Goal: Transaction & Acquisition: Purchase product/service

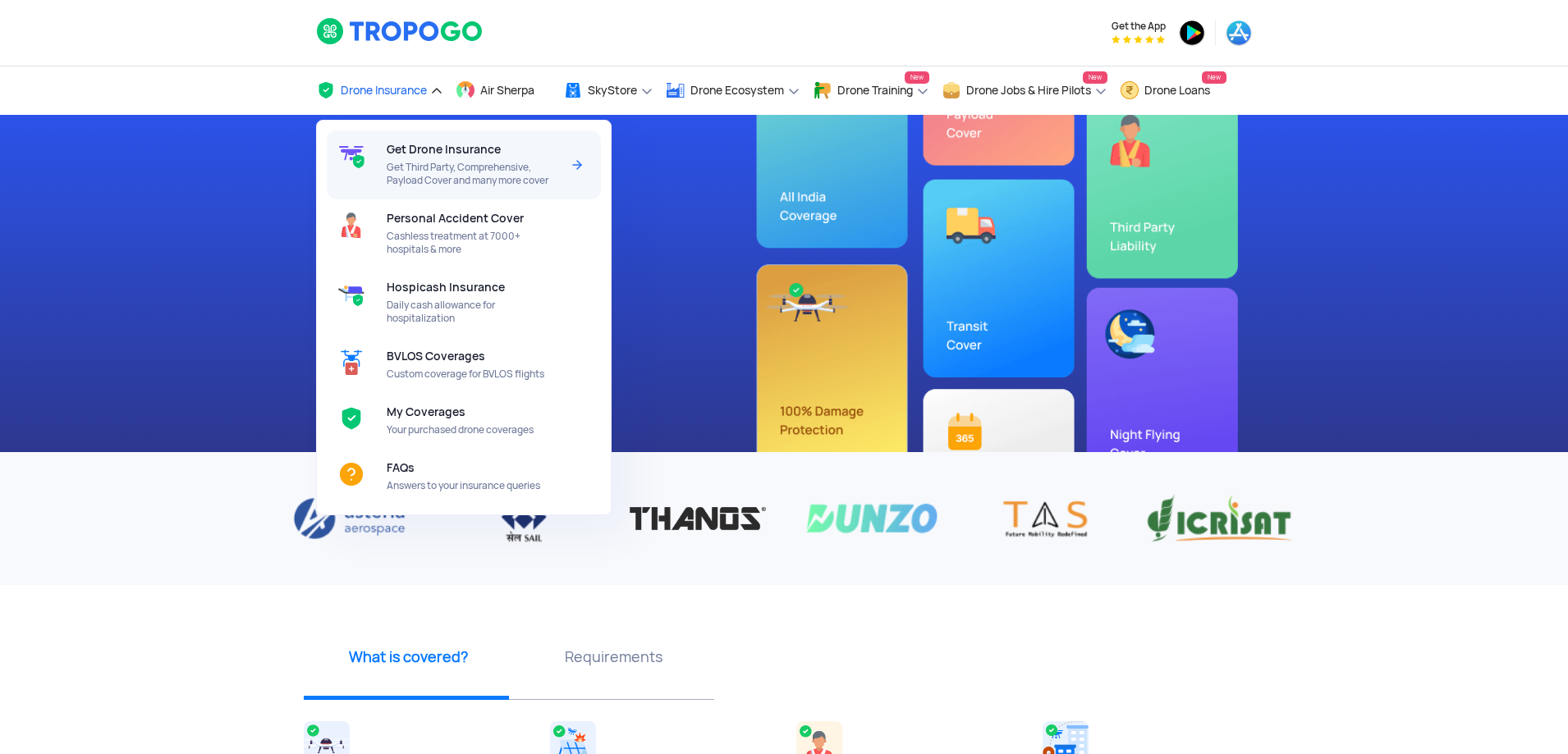
click at [423, 163] on span "Get Third Party, Comprehensive, Payload Cover and many more cover" at bounding box center [473, 174] width 173 height 26
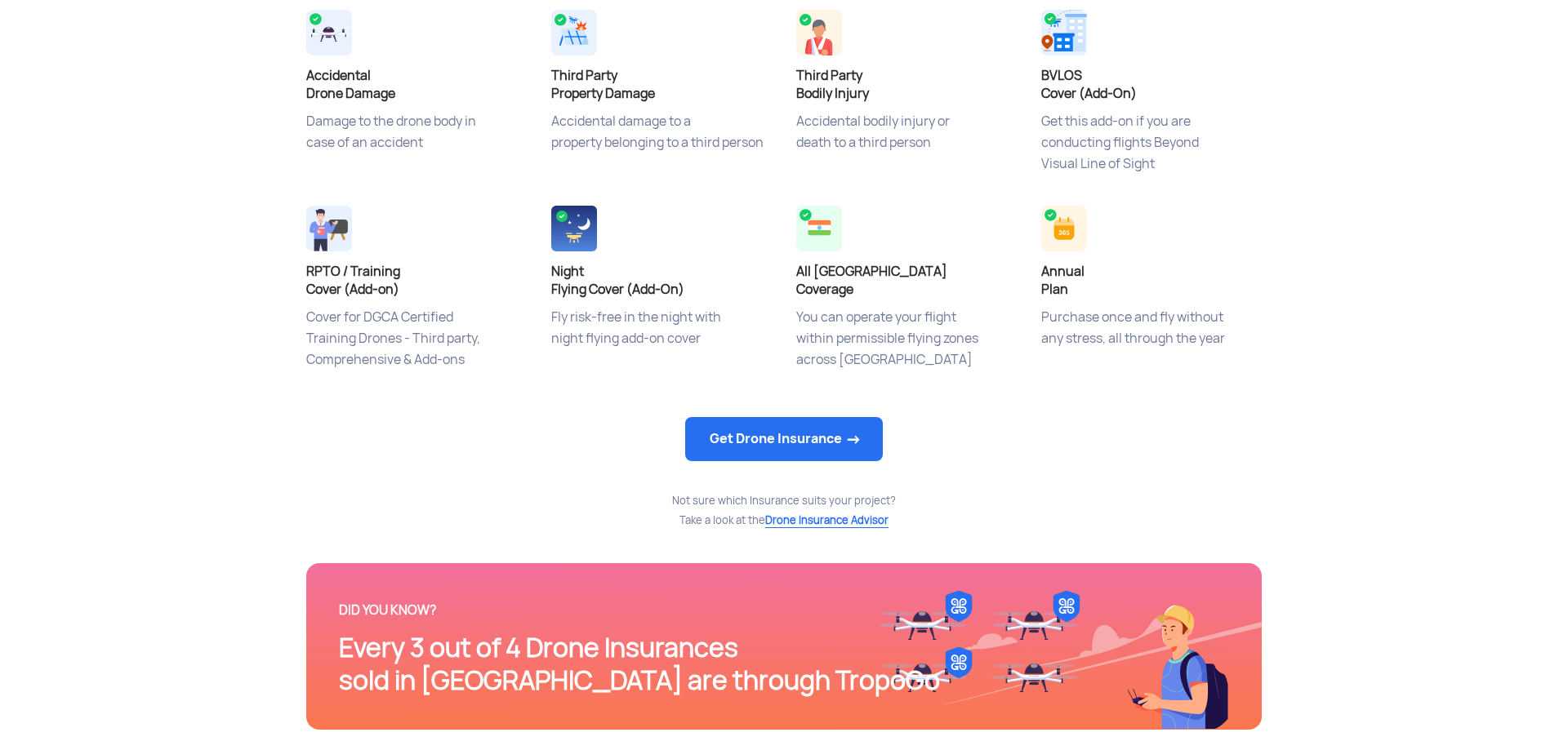
scroll to position [653, 0]
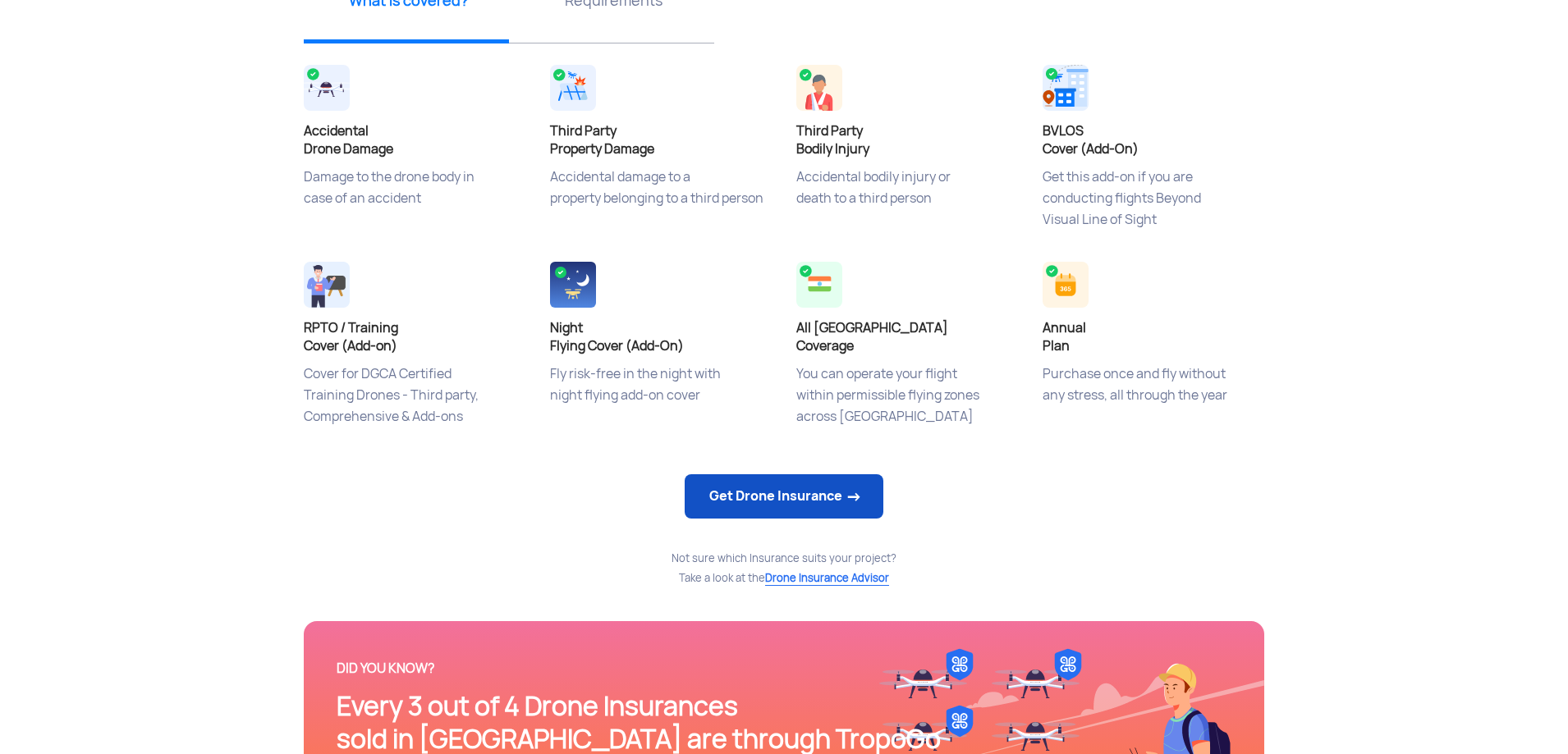
click at [758, 494] on link "Get Drone Insurance" at bounding box center [784, 496] width 198 height 45
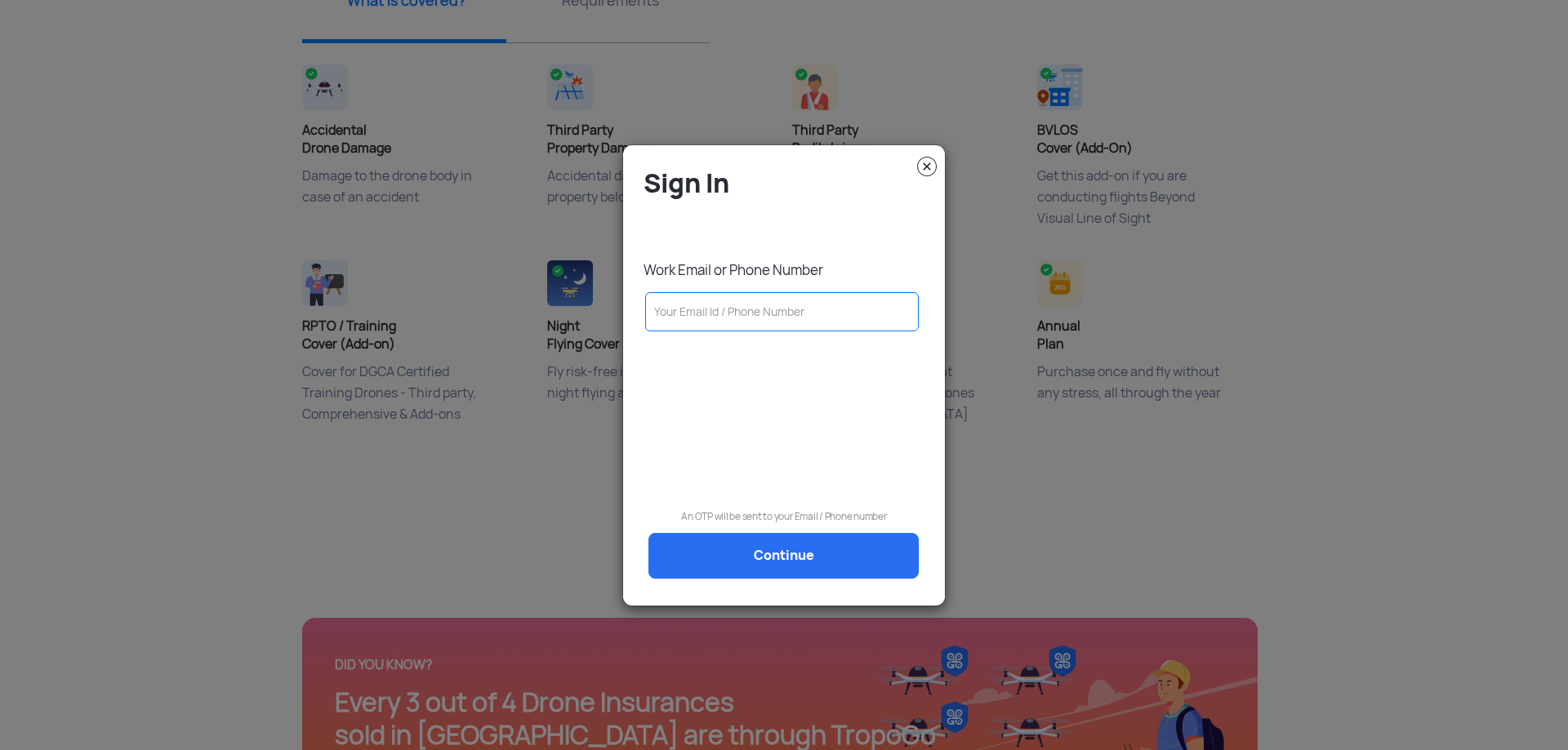
click at [722, 297] on input "text" at bounding box center [781, 312] width 274 height 39
click at [732, 319] on input "text" at bounding box center [781, 312] width 274 height 39
type input "9821351909"
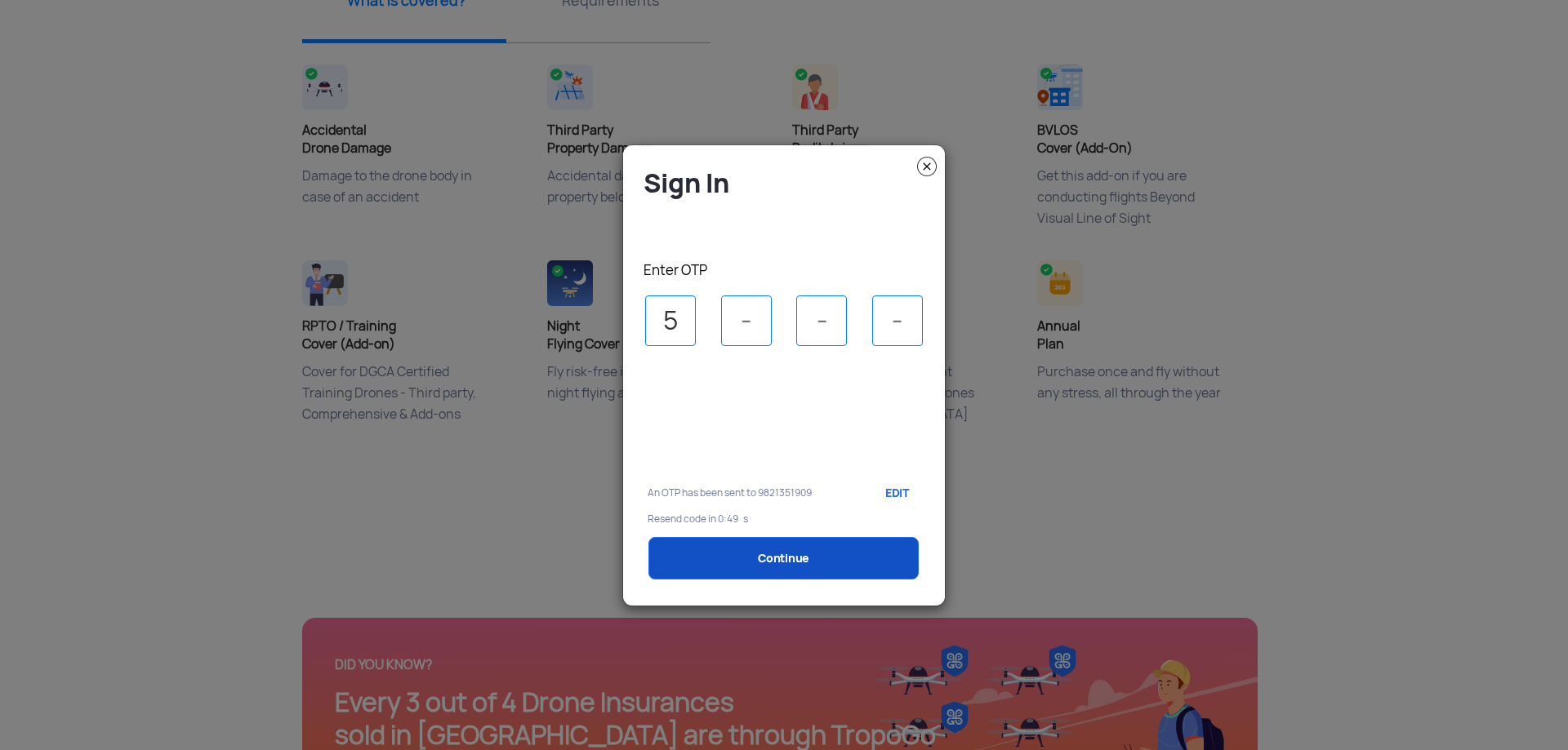
type input "5"
type input "3"
type input "1"
type input "5"
select select "1000000"
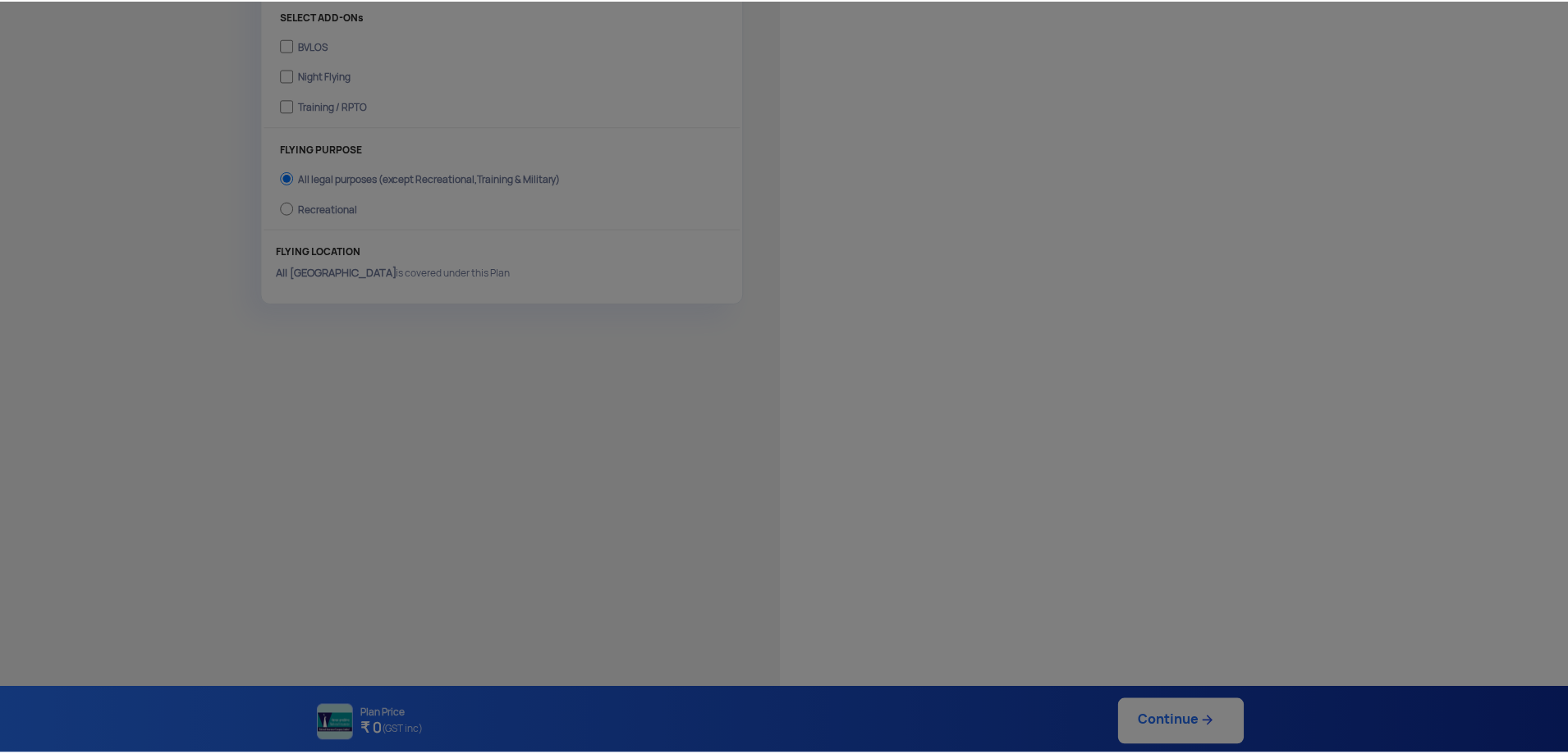
scroll to position [599, 0]
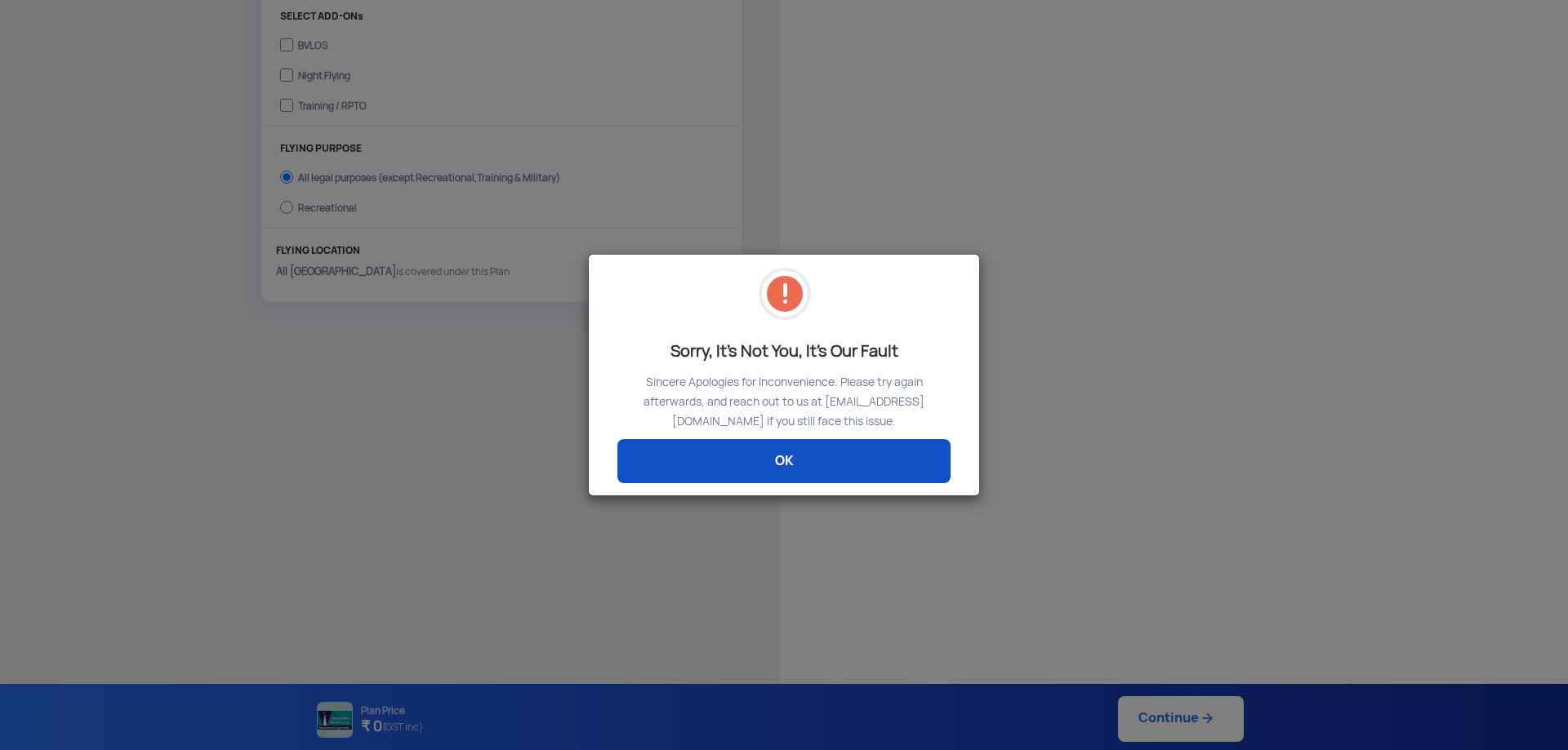
click at [789, 454] on link "OK" at bounding box center [783, 461] width 333 height 44
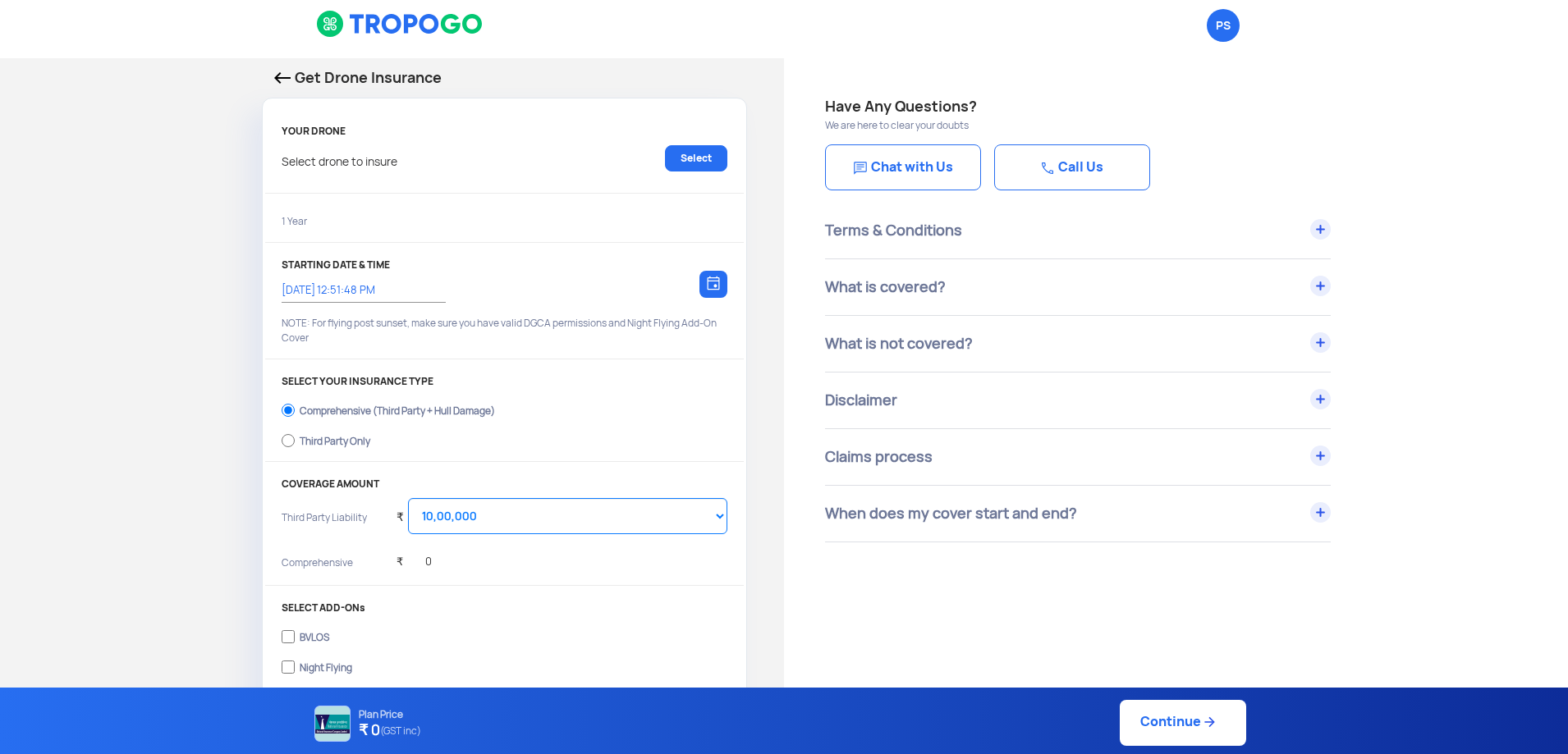
scroll to position [0, 0]
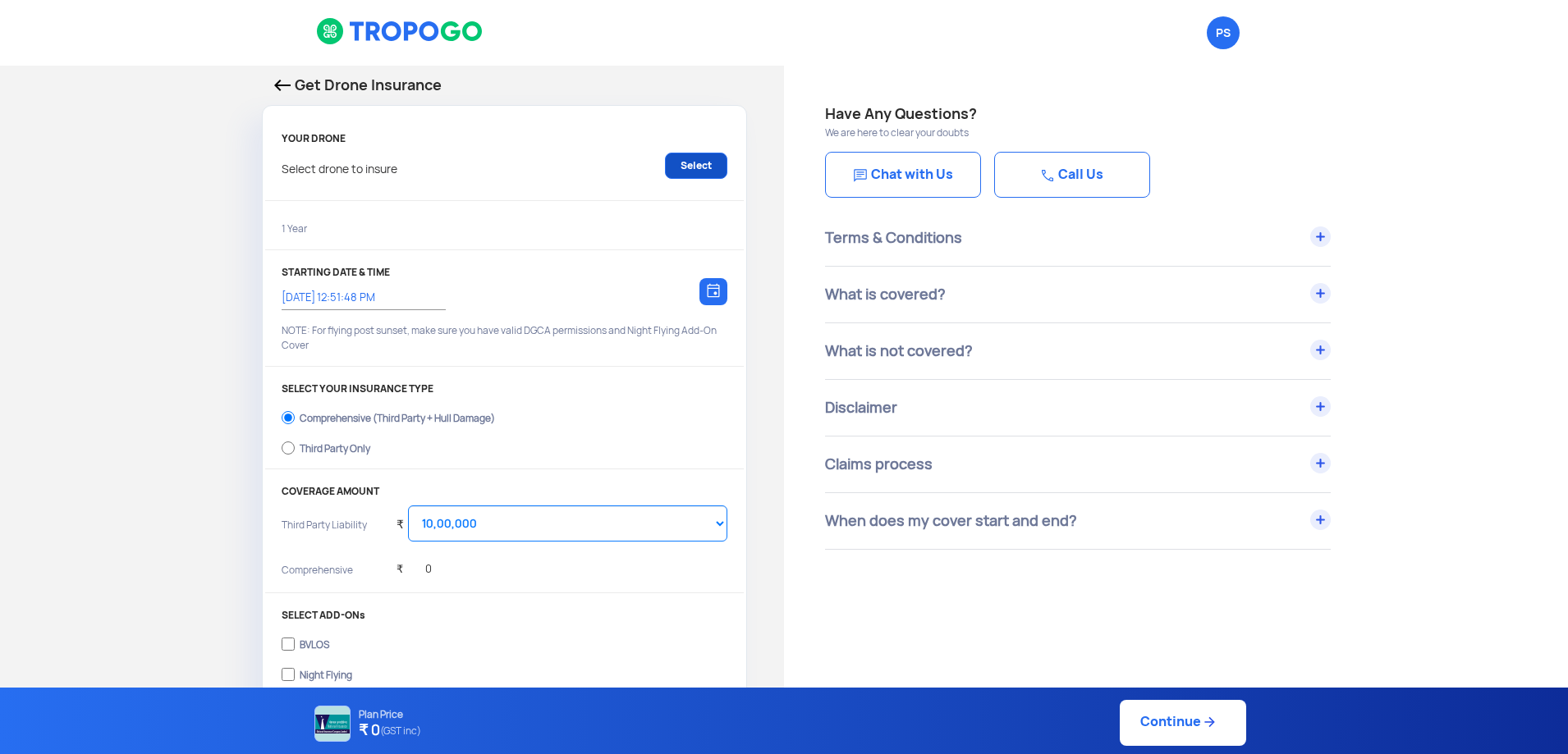
click at [714, 163] on link "Select" at bounding box center [696, 166] width 63 height 26
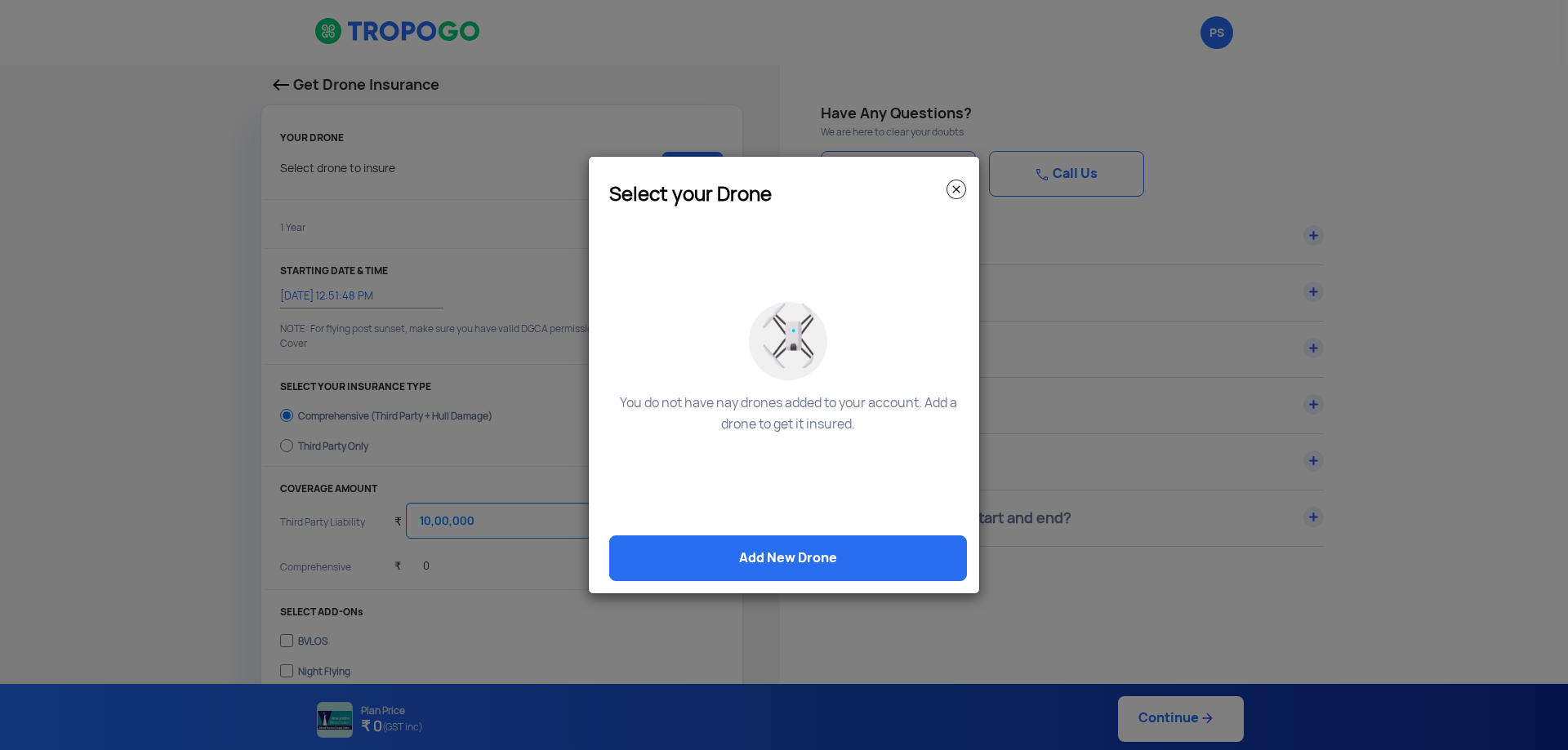
click at [964, 191] on img at bounding box center [956, 189] width 20 height 20
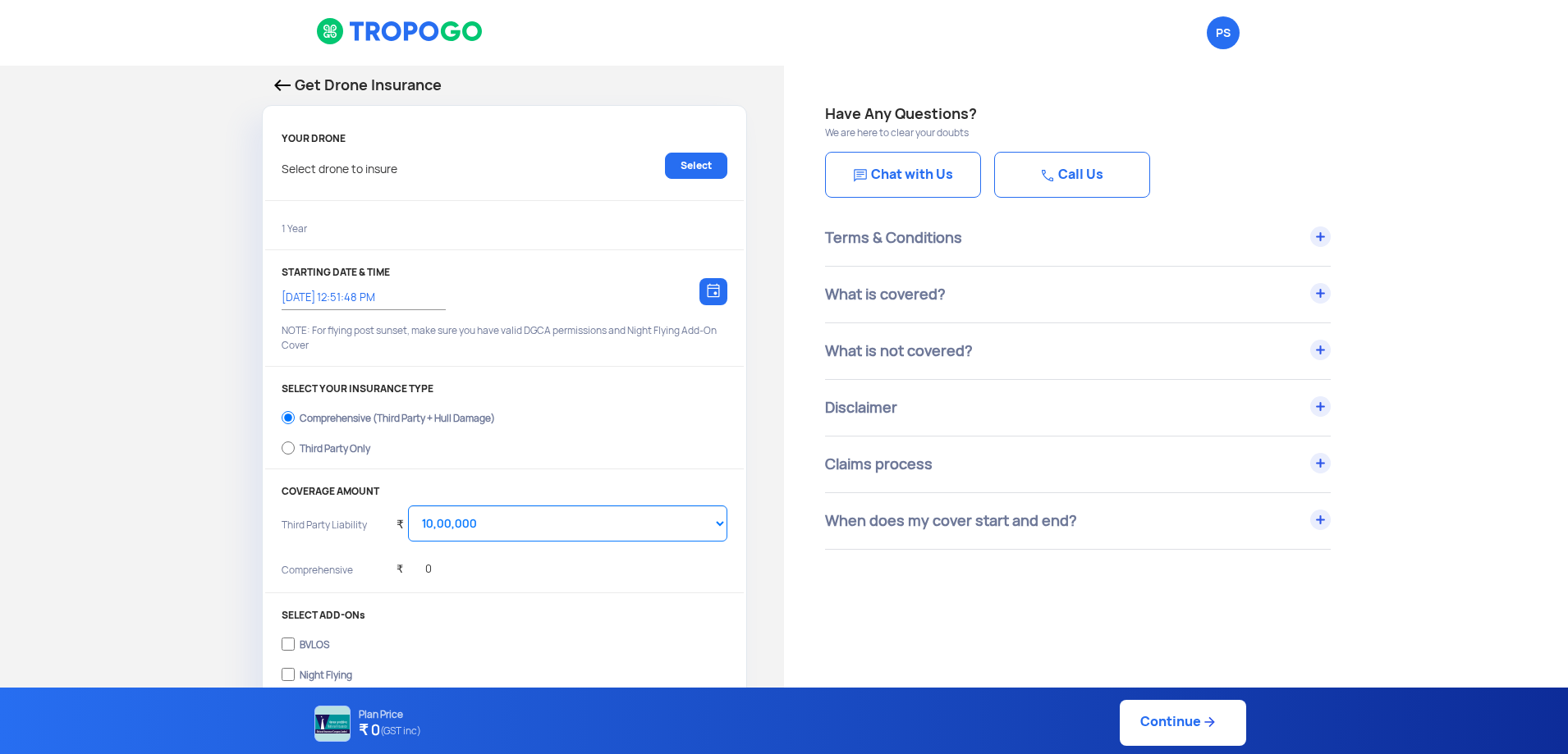
click at [279, 84] on img at bounding box center [282, 85] width 17 height 12
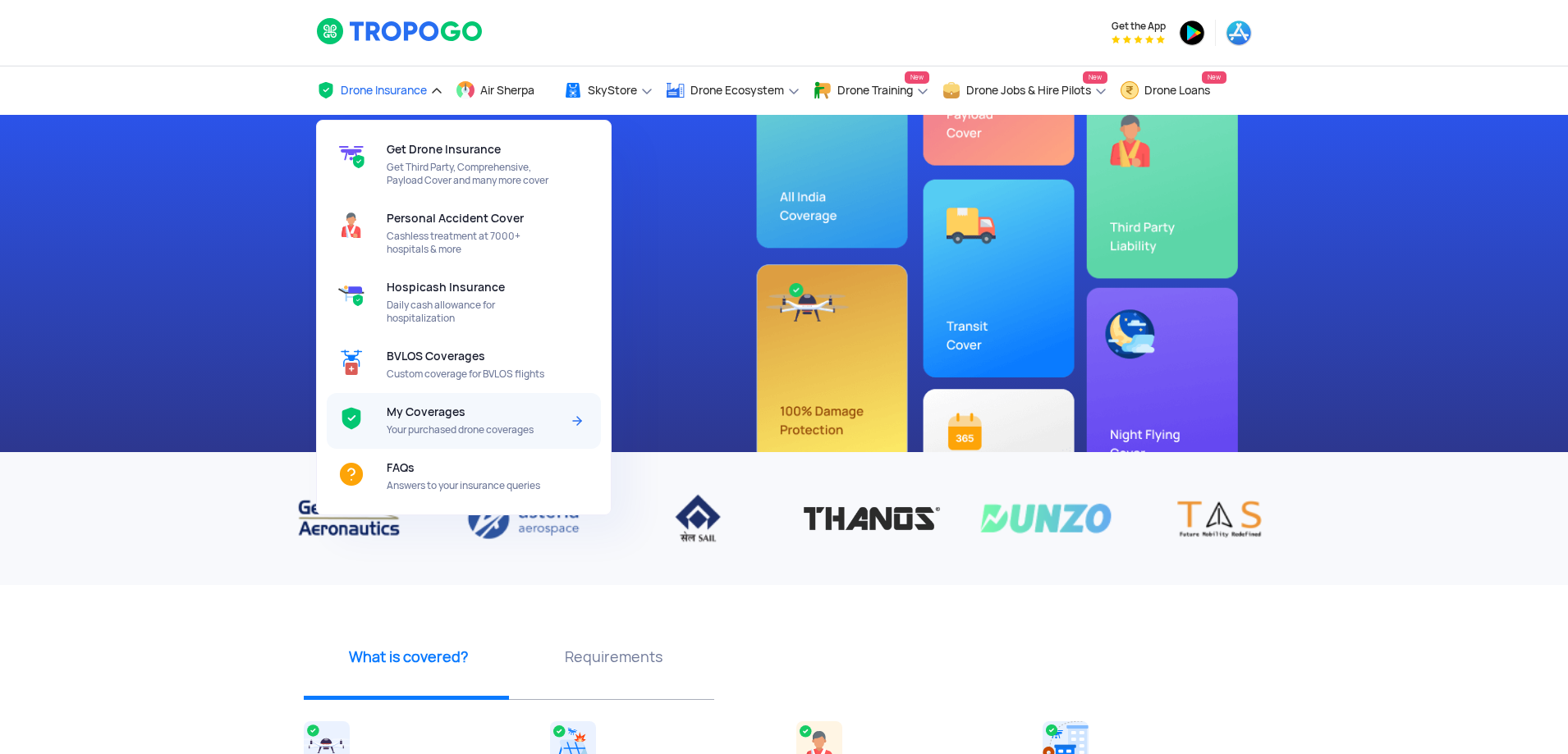
click at [456, 430] on span "Your purchased drone coverages" at bounding box center [473, 430] width 173 height 13
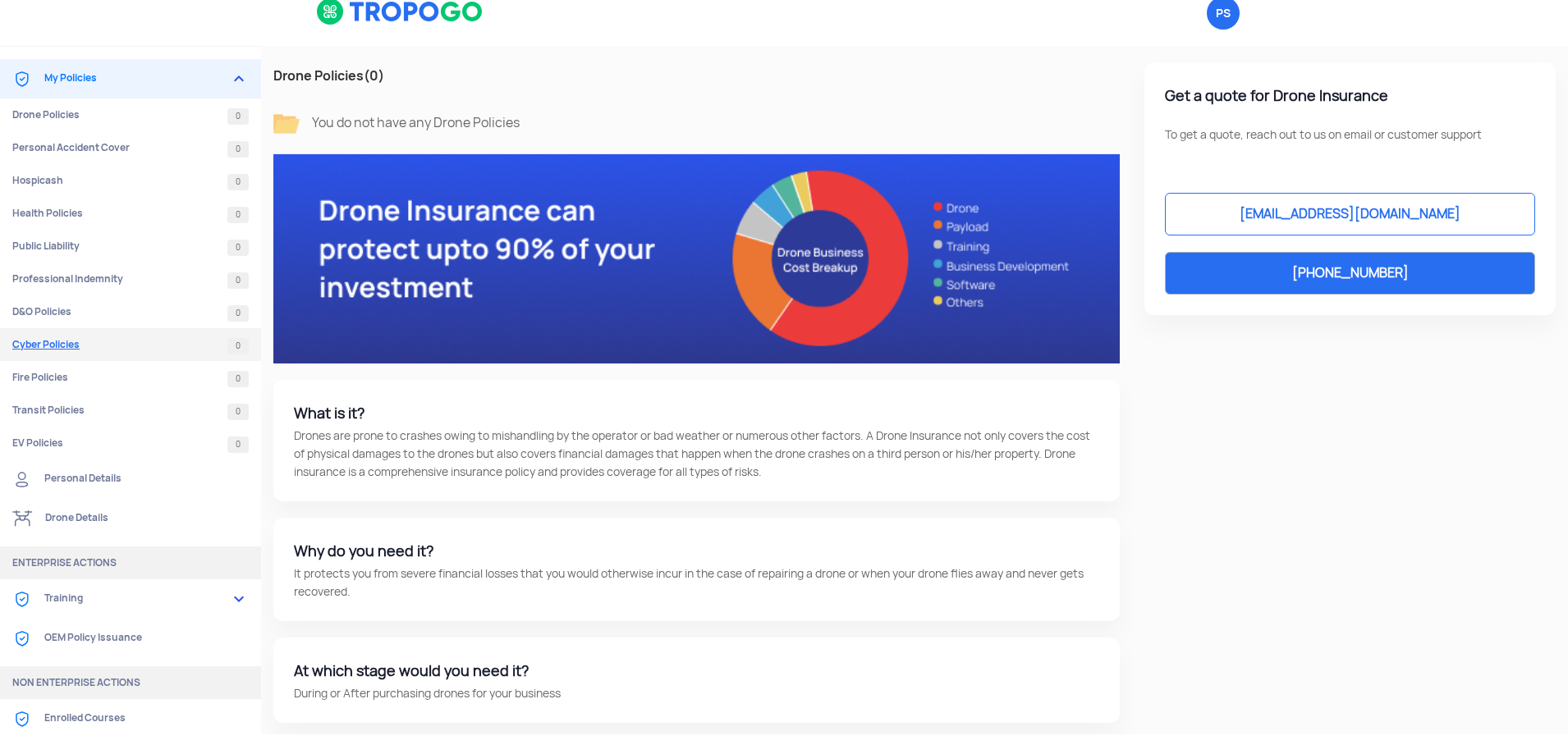
scroll to position [25, 0]
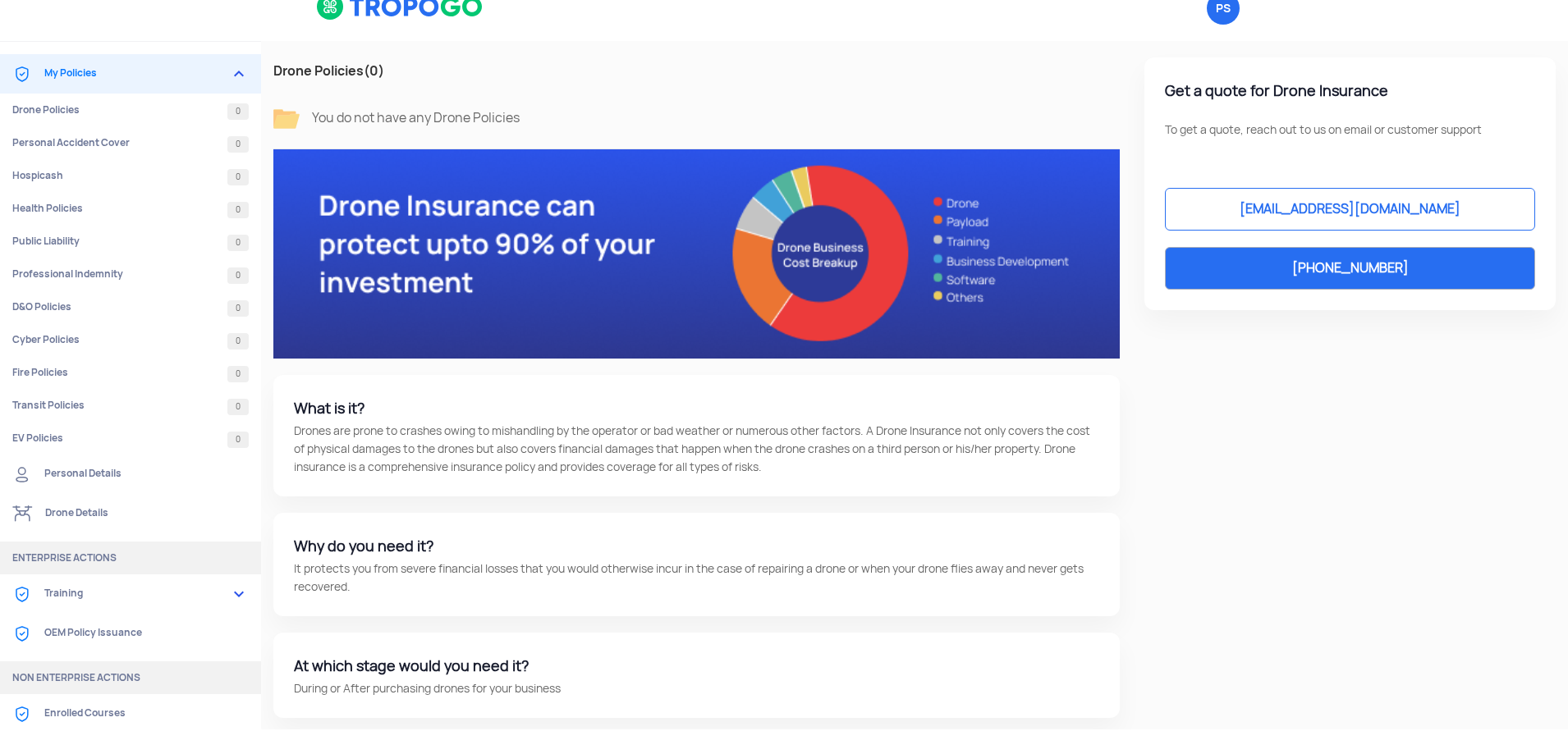
click at [102, 636] on link "OEM Policy Issuance" at bounding box center [130, 634] width 261 height 40
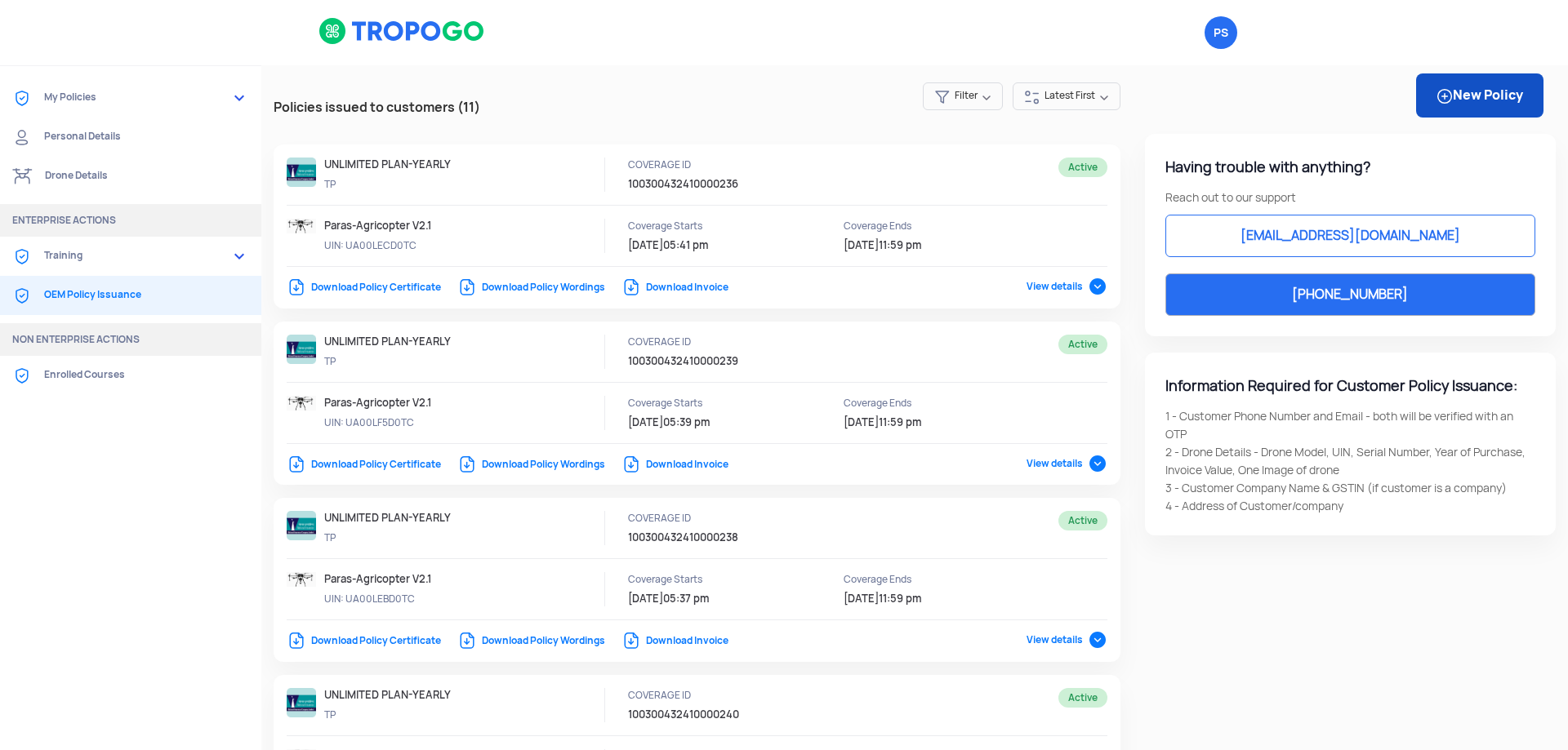
click at [1455, 95] on link "New Policy" at bounding box center [1479, 95] width 127 height 44
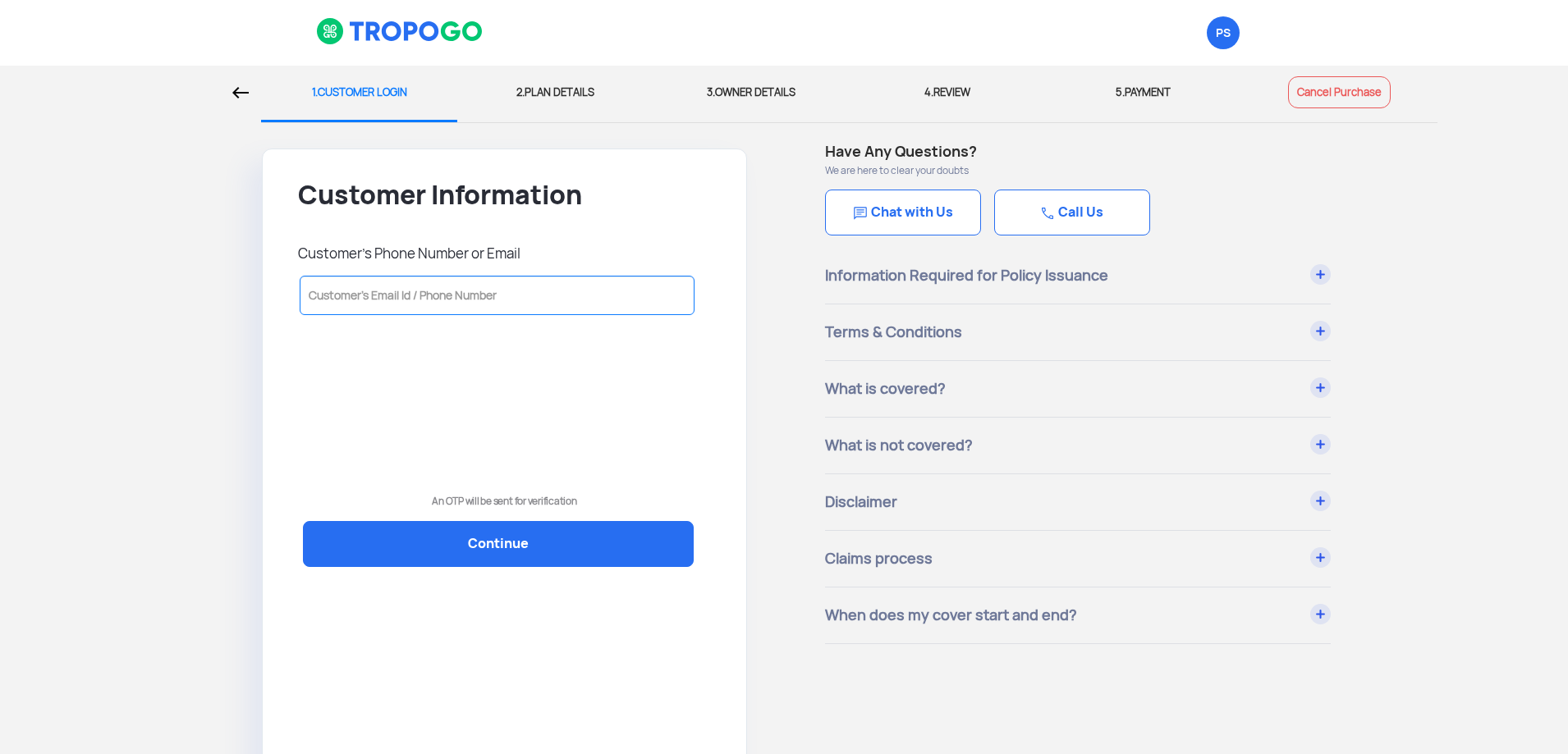
click at [436, 302] on input "text" at bounding box center [497, 296] width 395 height 40
